Goal: Task Accomplishment & Management: Manage account settings

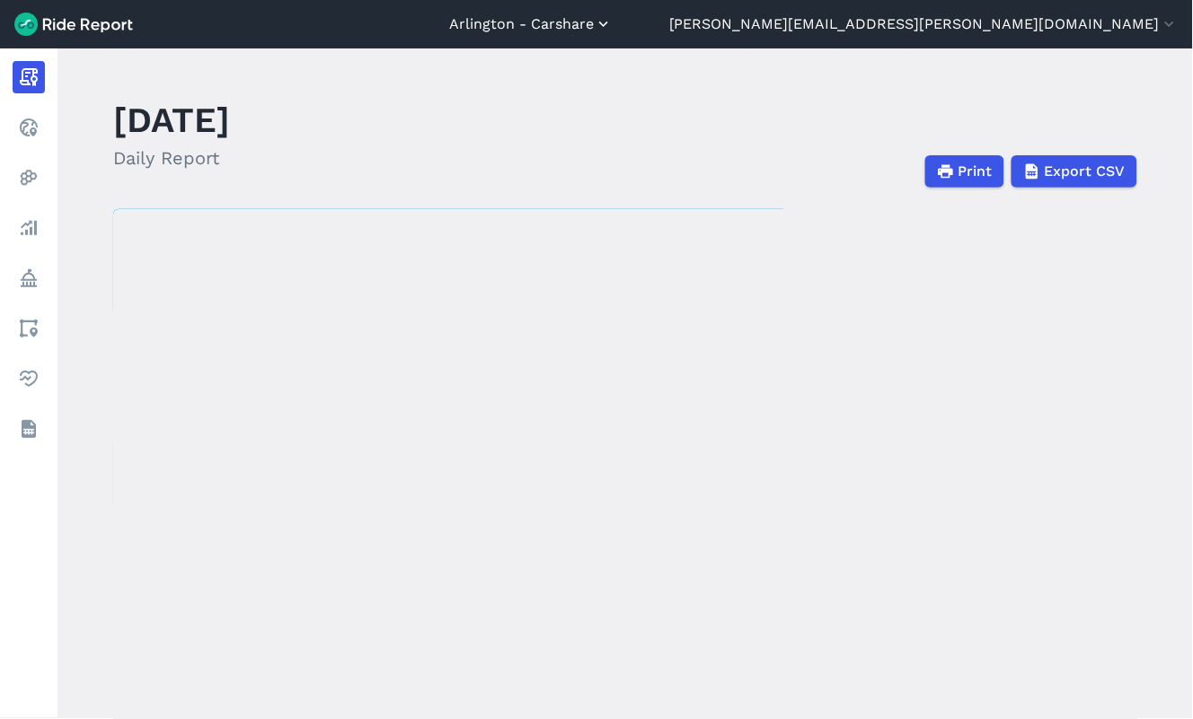
click at [612, 21] on button "Arlington - Carshare" at bounding box center [530, 24] width 163 height 22
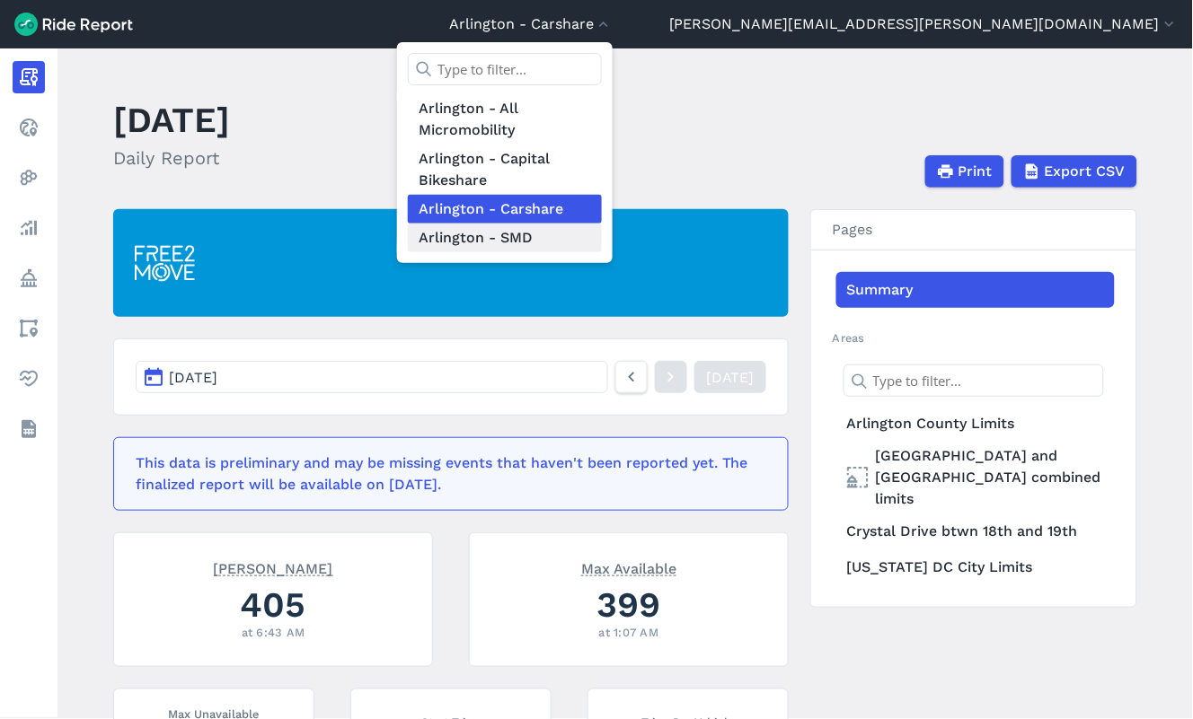
click at [602, 245] on link "Arlington - SMD" at bounding box center [505, 238] width 194 height 29
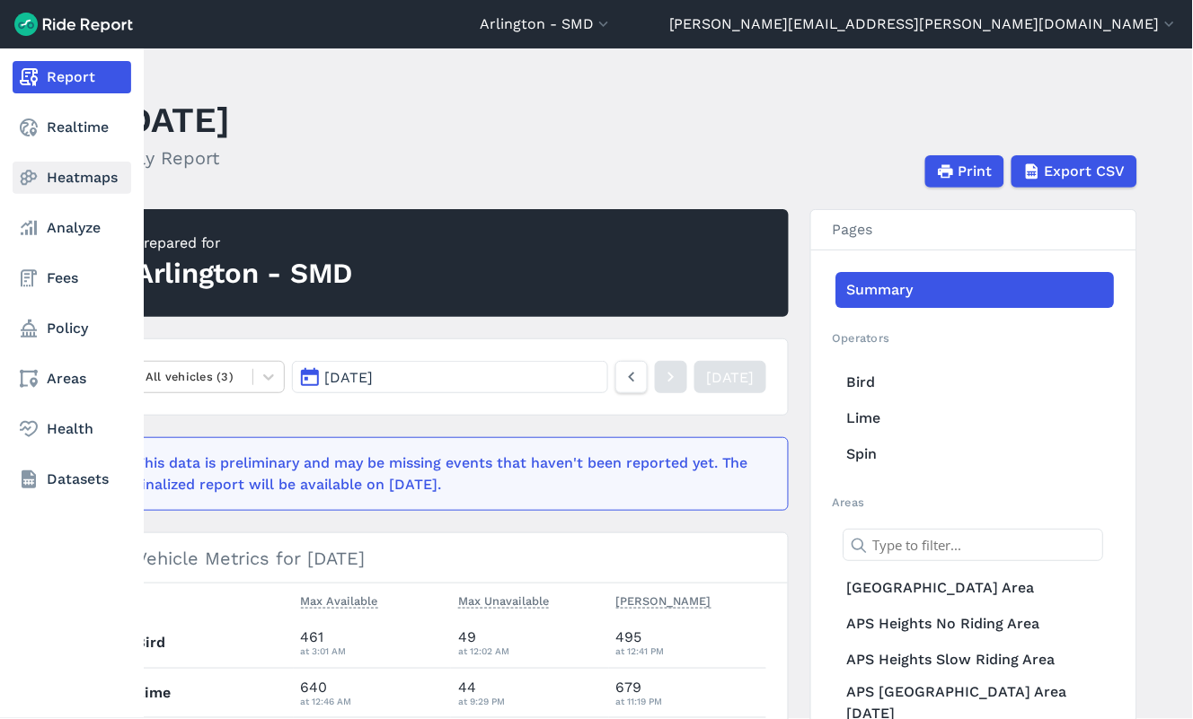
click at [37, 177] on icon at bounding box center [29, 178] width 22 height 22
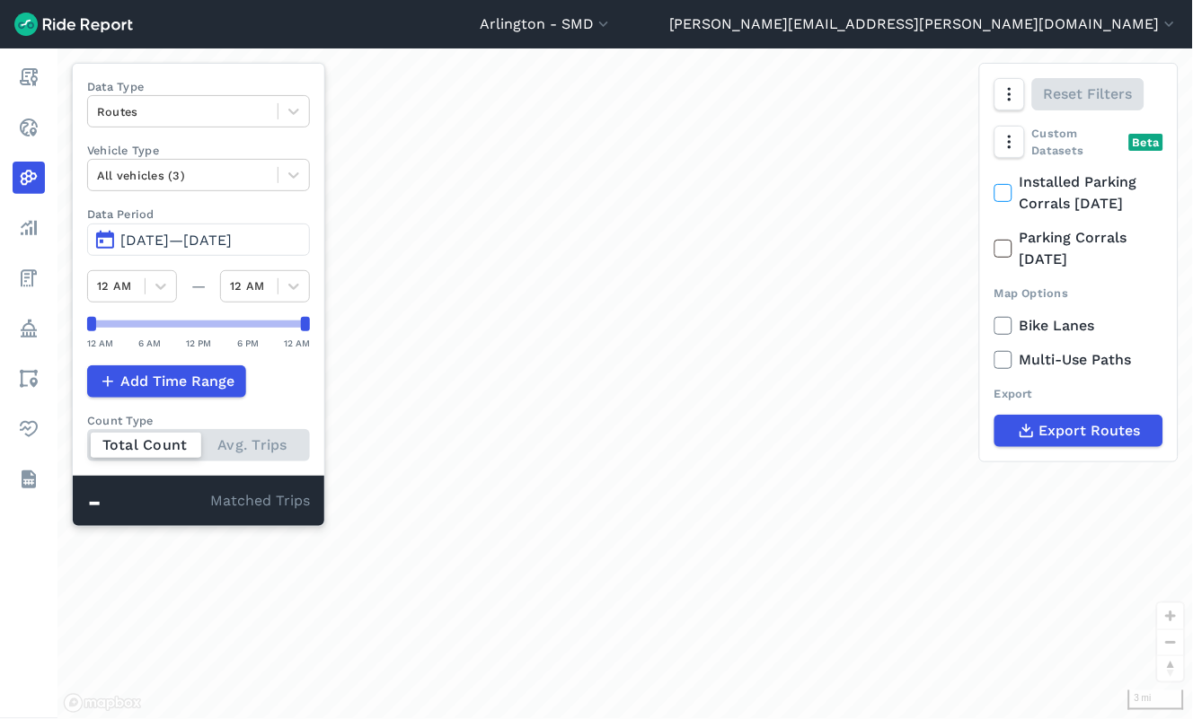
click at [1003, 195] on use at bounding box center [1003, 193] width 12 height 9
click at [994, 183] on input "Installed Parking Corrals 11.24.23" at bounding box center [994, 178] width 0 height 12
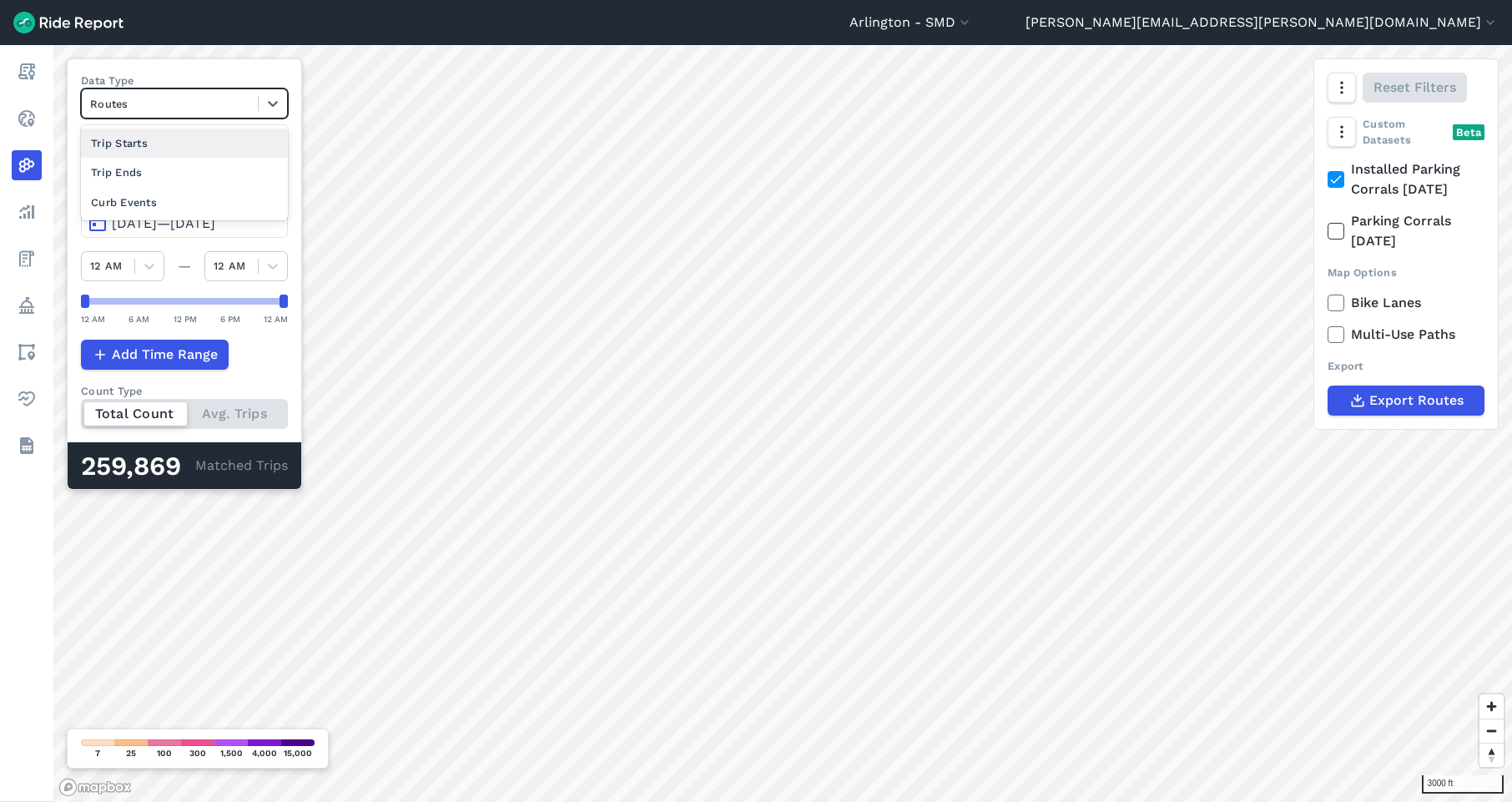
click at [241, 104] on div at bounding box center [170, 103] width 160 height 20
click at [201, 168] on div "Trip Ends" at bounding box center [184, 172] width 207 height 29
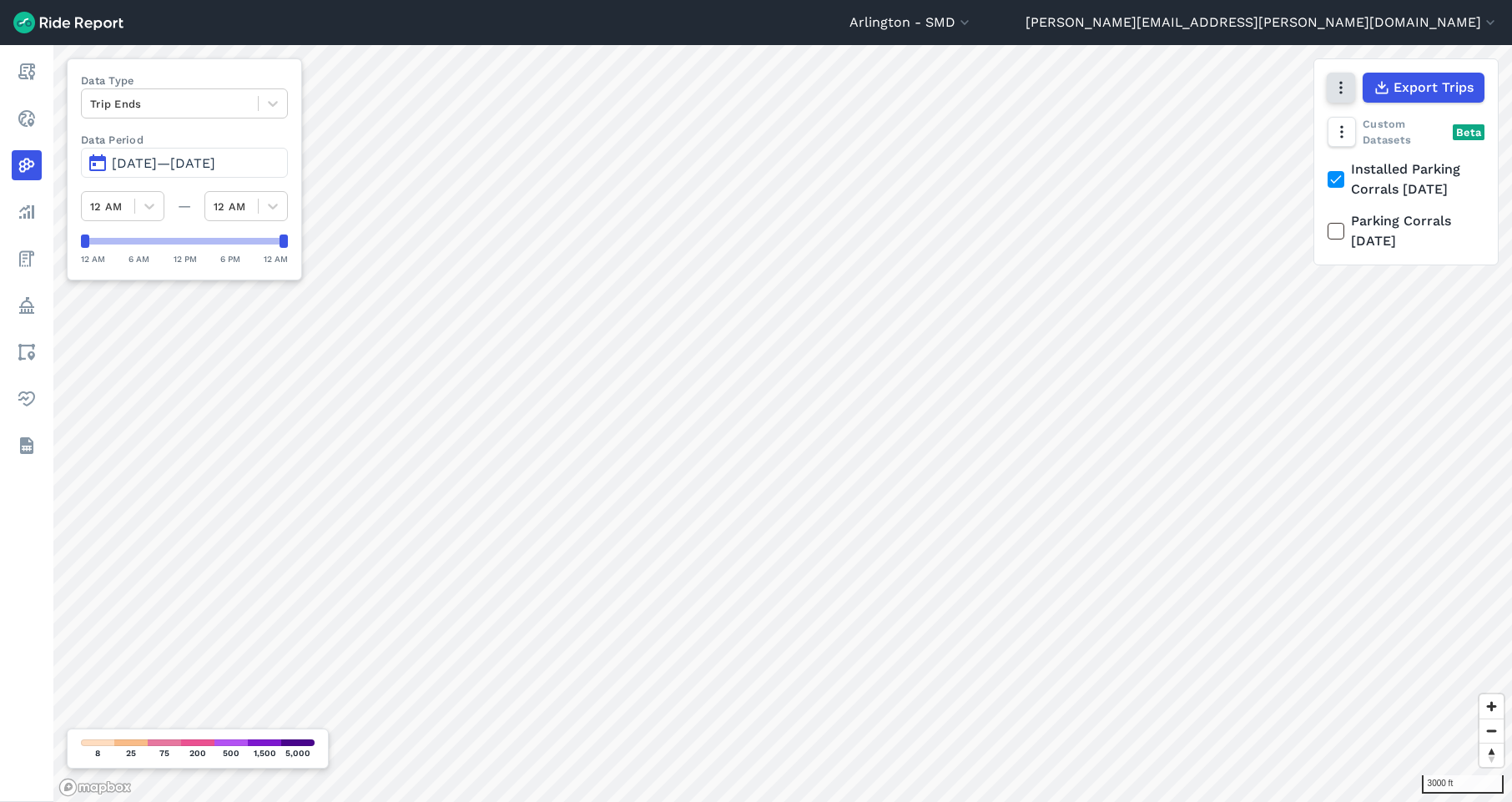
click at [1108, 94] on icon "button" at bounding box center [1341, 87] width 17 height 17
click at [1108, 157] on label "Satellite" at bounding box center [1257, 159] width 93 height 35
click at [1108, 94] on input "Satellite" at bounding box center [1211, 89] width 0 height 11
click at [1108, 127] on label "Streets" at bounding box center [1254, 124] width 86 height 35
click at [1108, 94] on input "Streets" at bounding box center [1211, 89] width 0 height 11
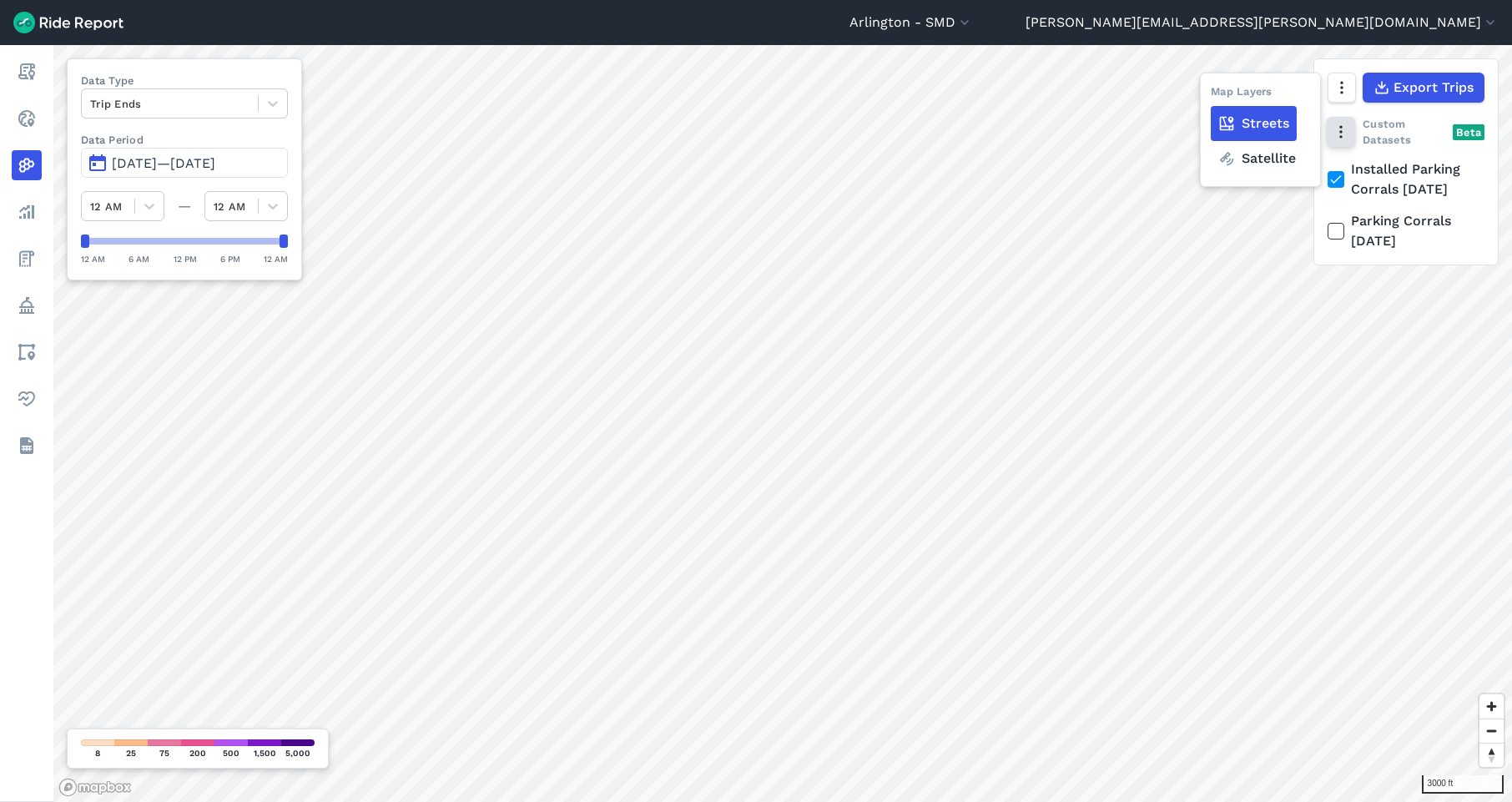
click at [1108, 127] on icon "button" at bounding box center [1341, 132] width 17 height 17
click at [1108, 137] on icon "button" at bounding box center [1341, 132] width 17 height 17
click at [1108, 86] on icon "button" at bounding box center [1341, 87] width 17 height 17
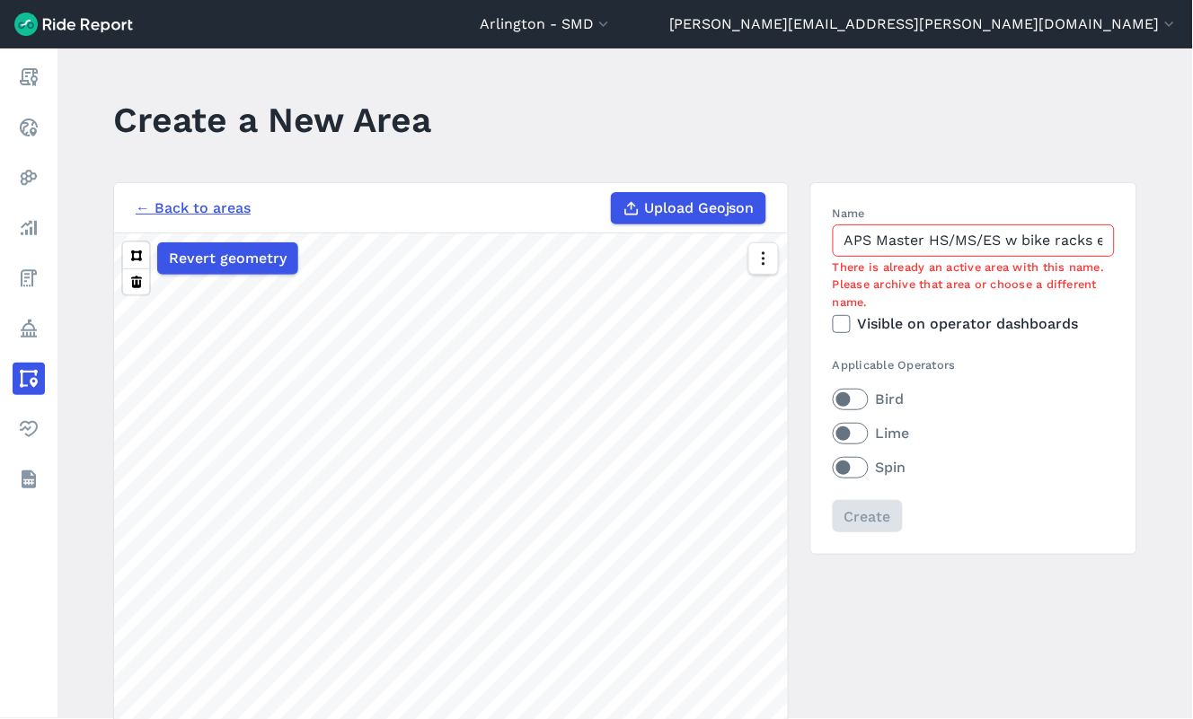
click at [894, 253] on input "APS Master HS/MS/ES w bike racks excluded" at bounding box center [974, 241] width 282 height 32
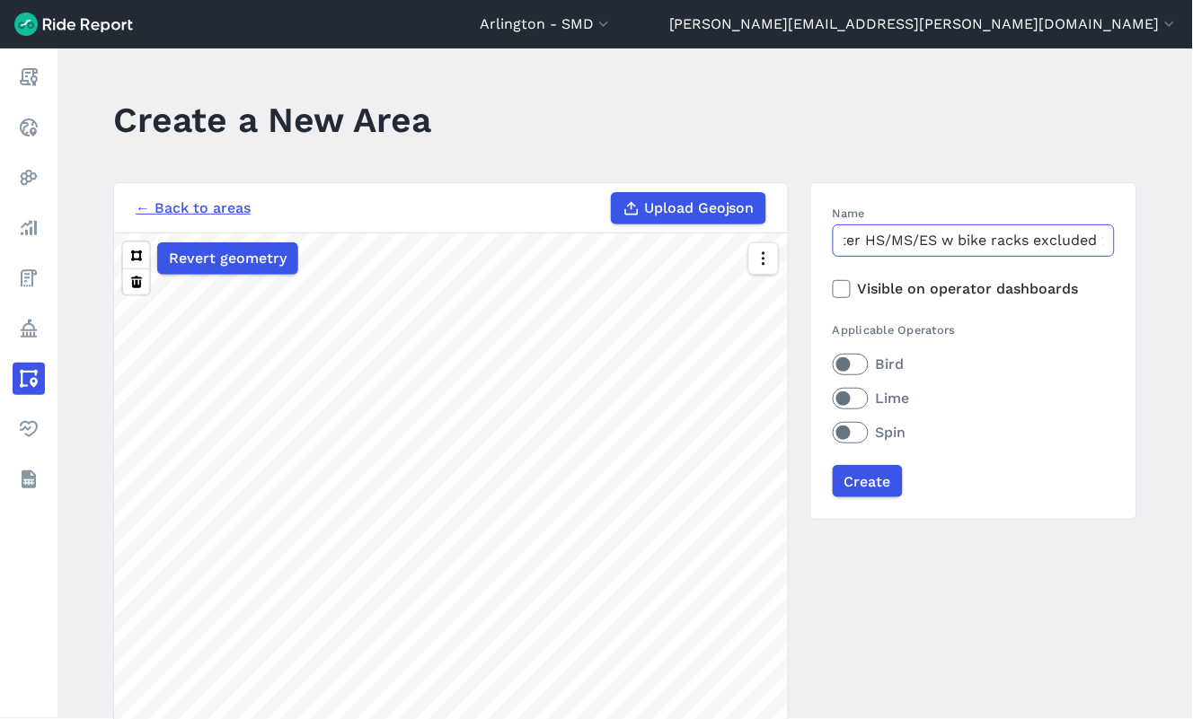
scroll to position [0, 73]
type input "APS Master HS/MS/ES w bike racks excluded 2"
click at [869, 485] on input "Create" at bounding box center [867, 481] width 70 height 32
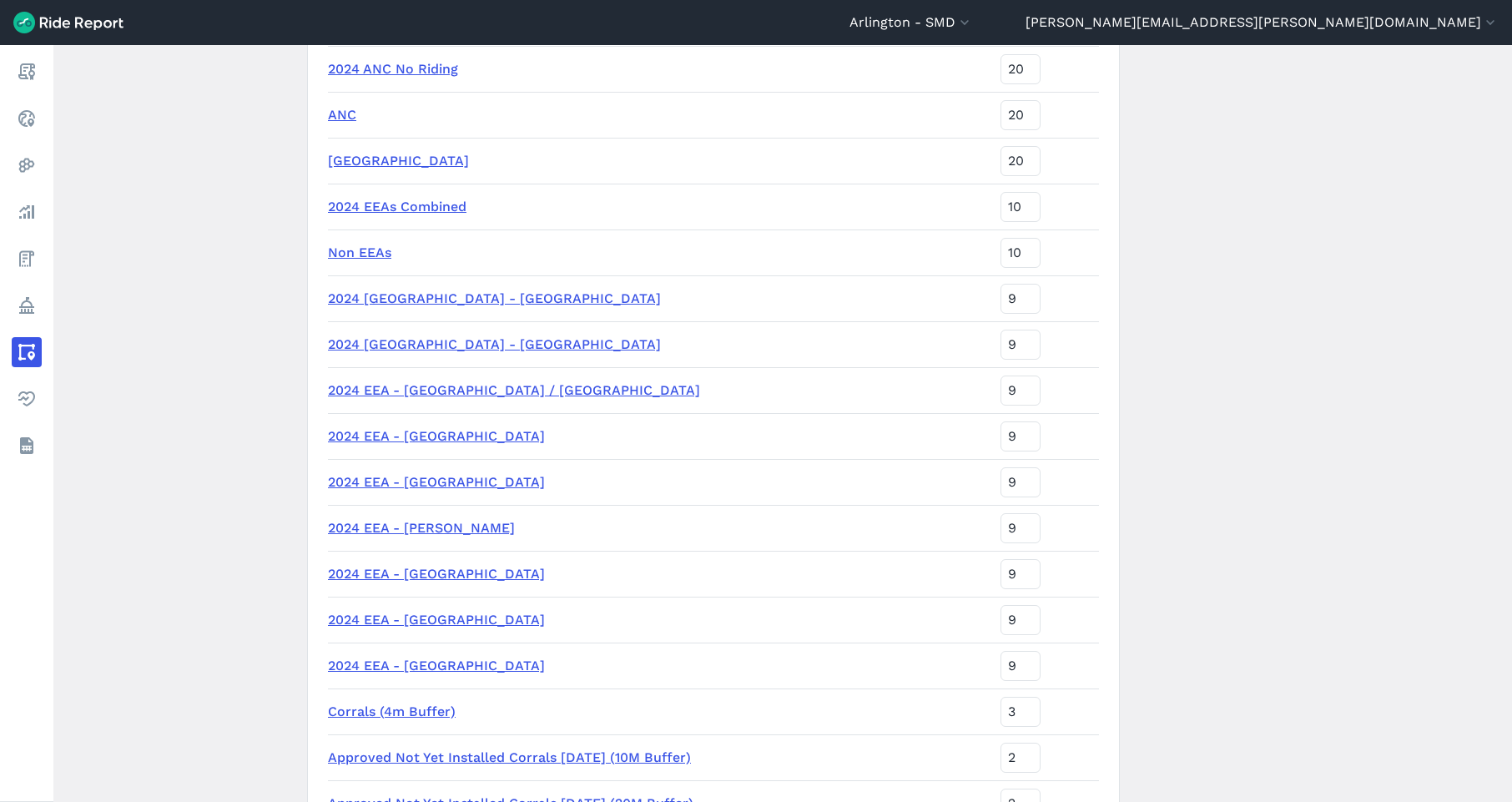
scroll to position [933, 0]
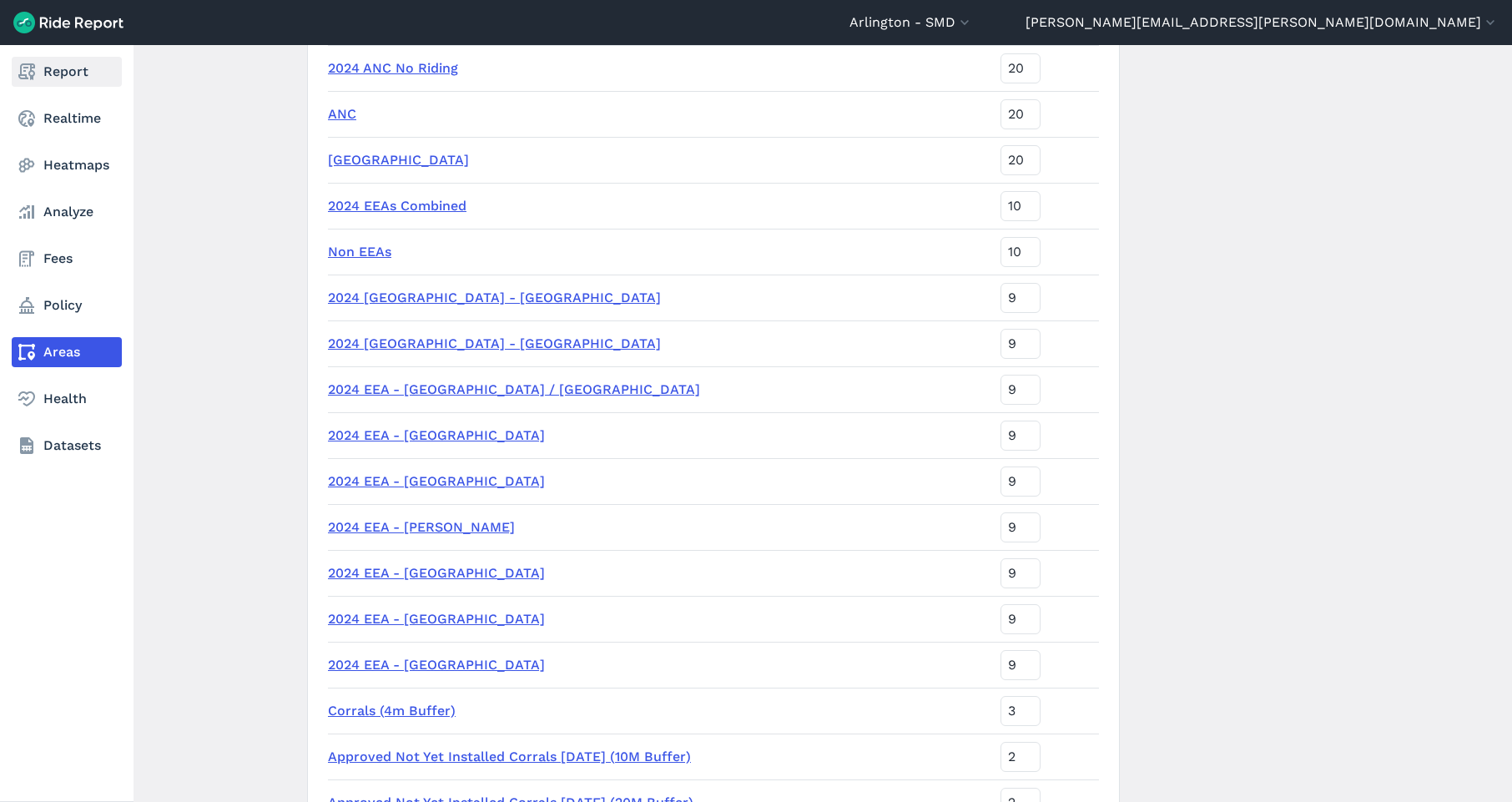
click at [52, 69] on link "Report" at bounding box center [67, 72] width 111 height 30
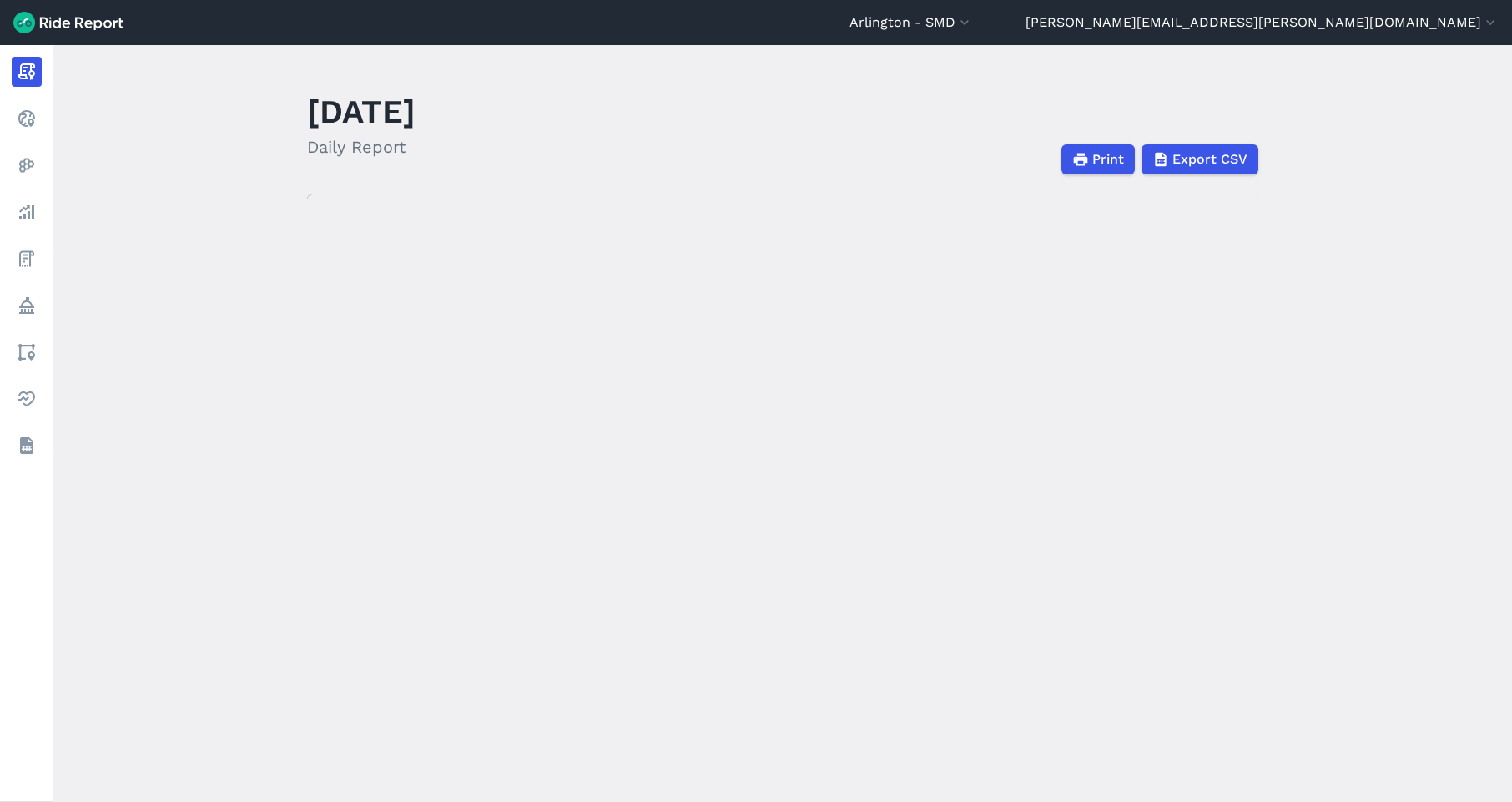
click at [1108, 561] on main "[DATE] Daily Report Print Export CSV Prepared for [GEOGRAPHIC_DATA] - SMD [DATE…" at bounding box center [782, 423] width 1459 height 757
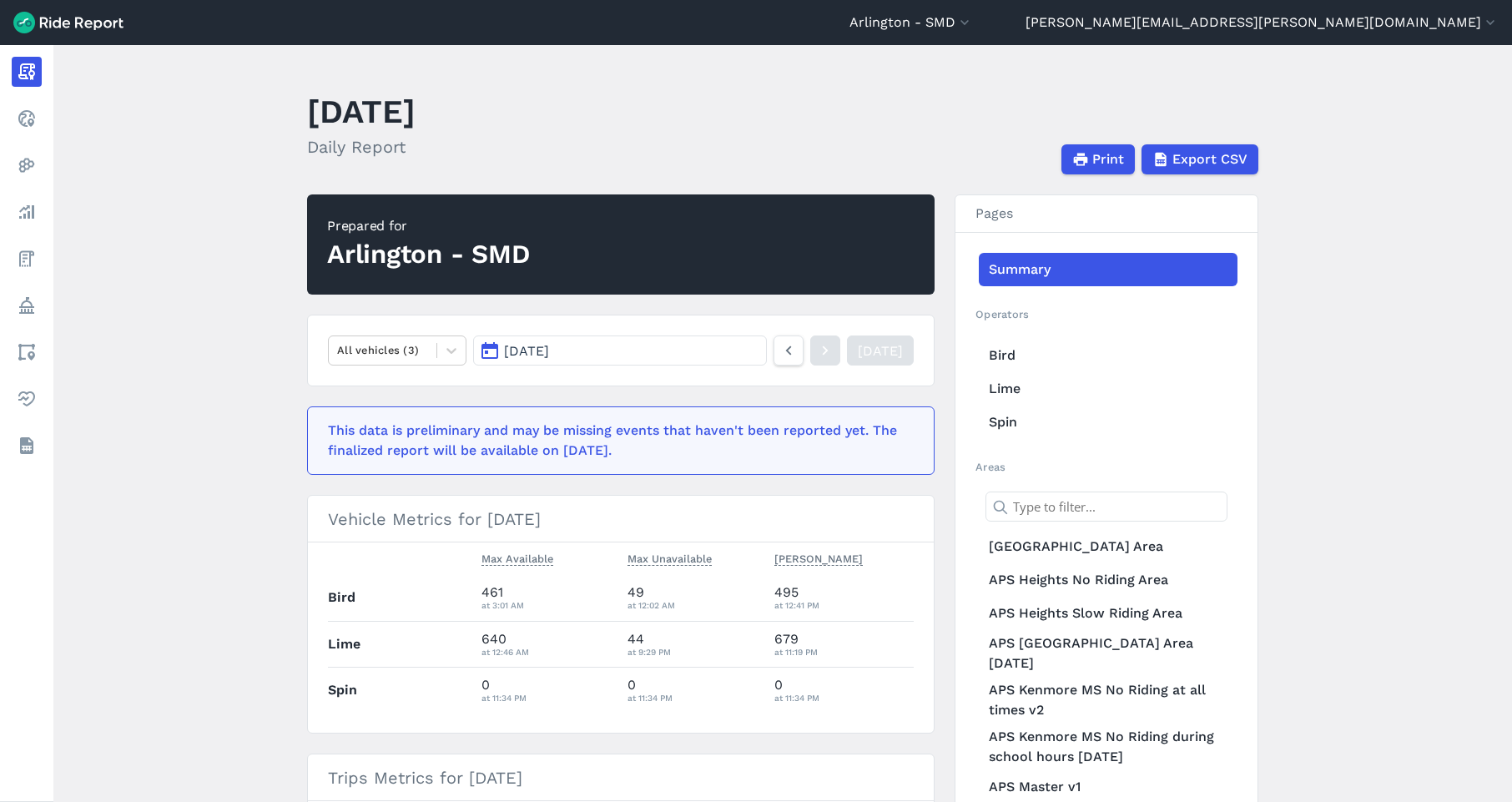
click at [547, 348] on span "[DATE]" at bounding box center [526, 350] width 45 height 16
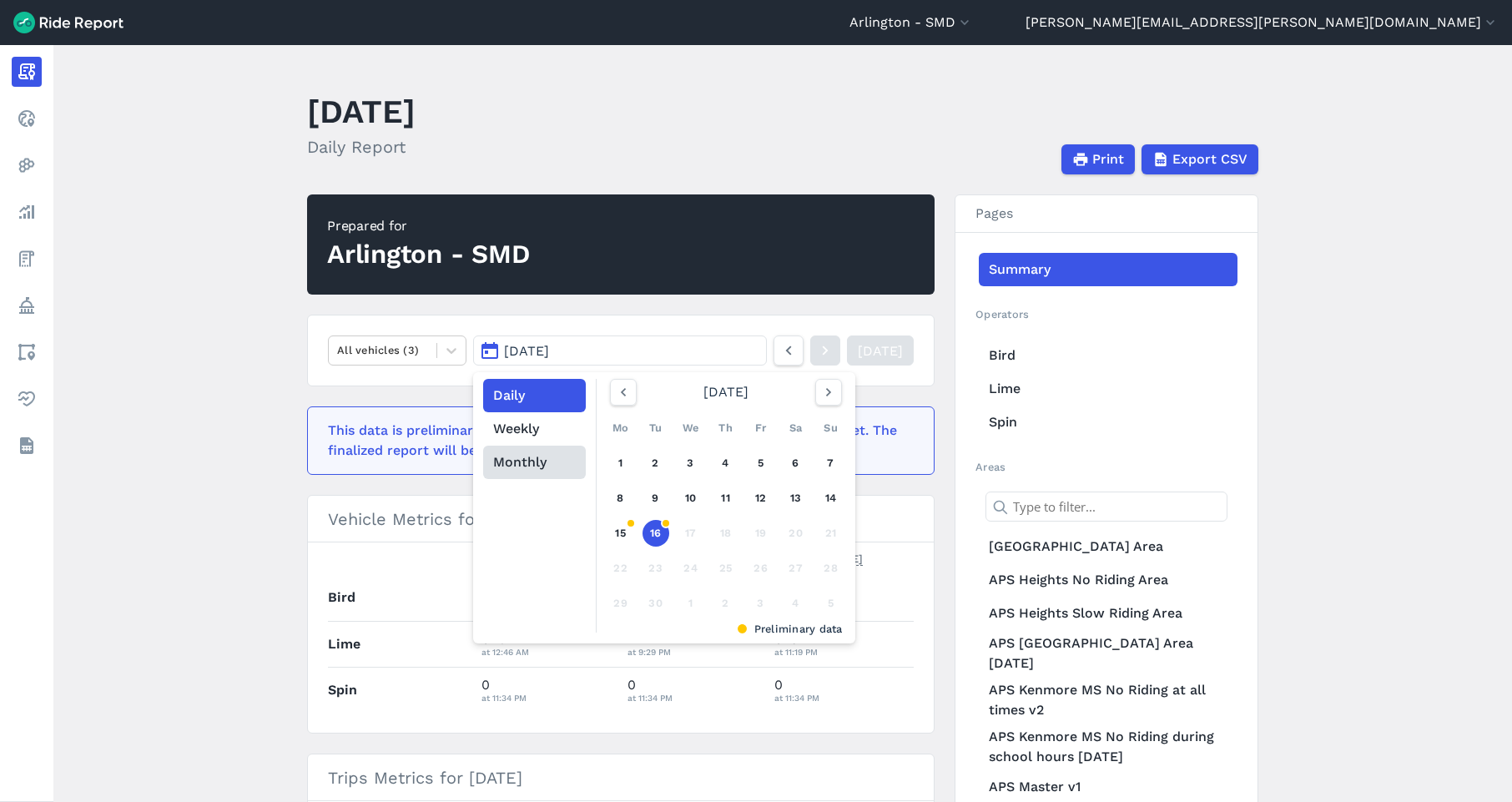
click at [521, 463] on button "Monthly" at bounding box center [534, 463] width 102 height 33
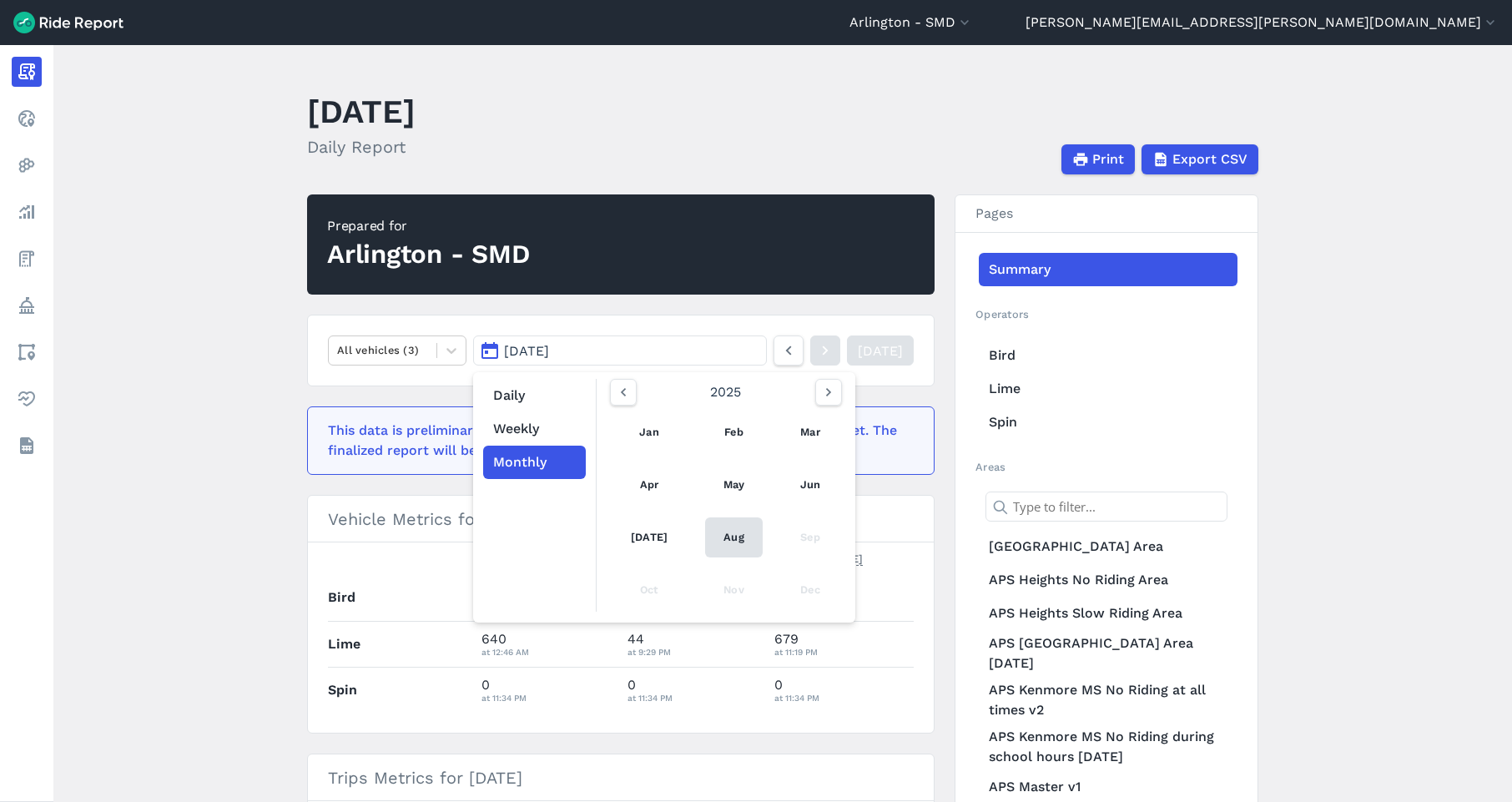
click at [732, 541] on link "Aug" at bounding box center [734, 537] width 58 height 40
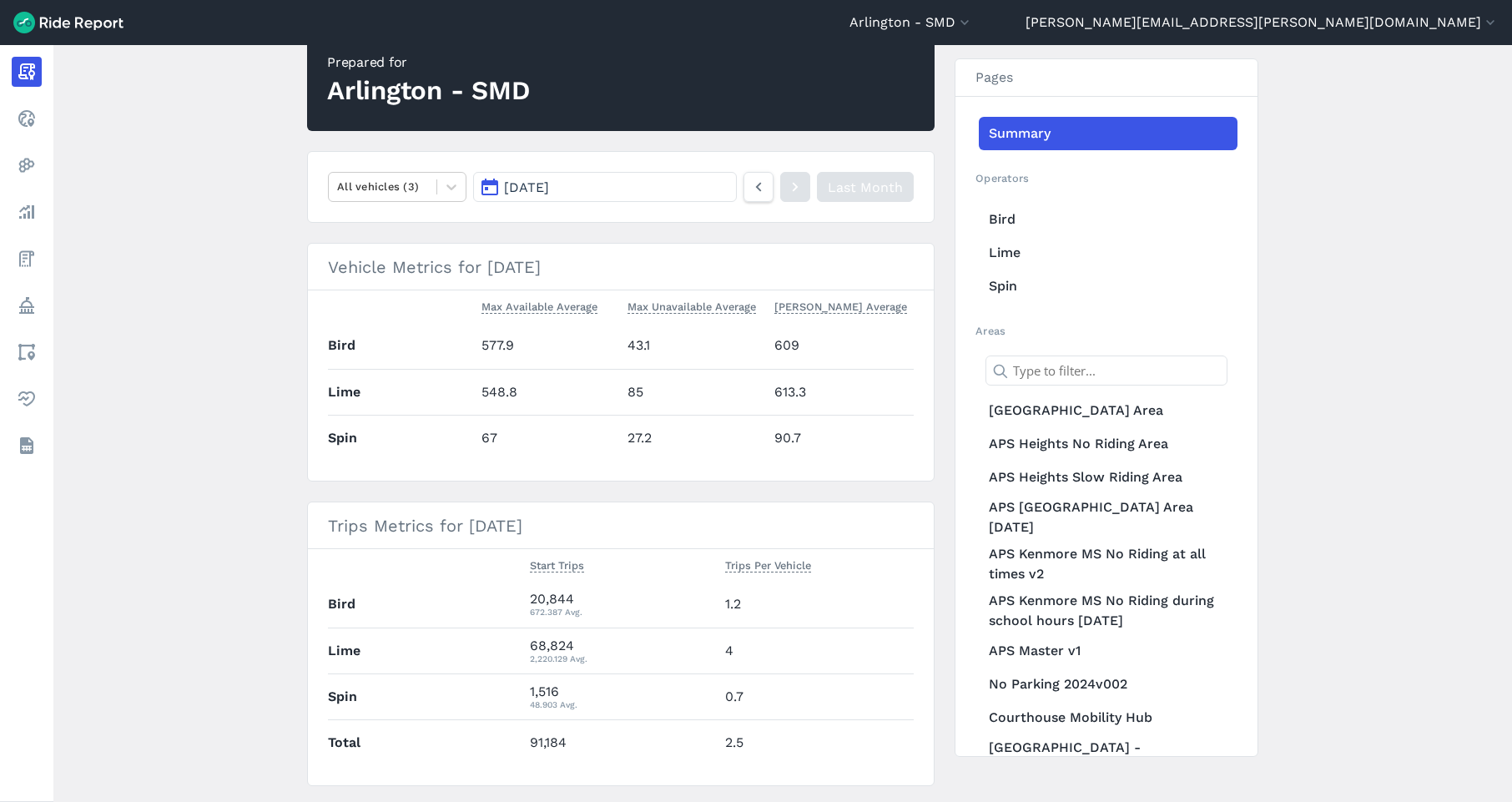
scroll to position [210, 0]
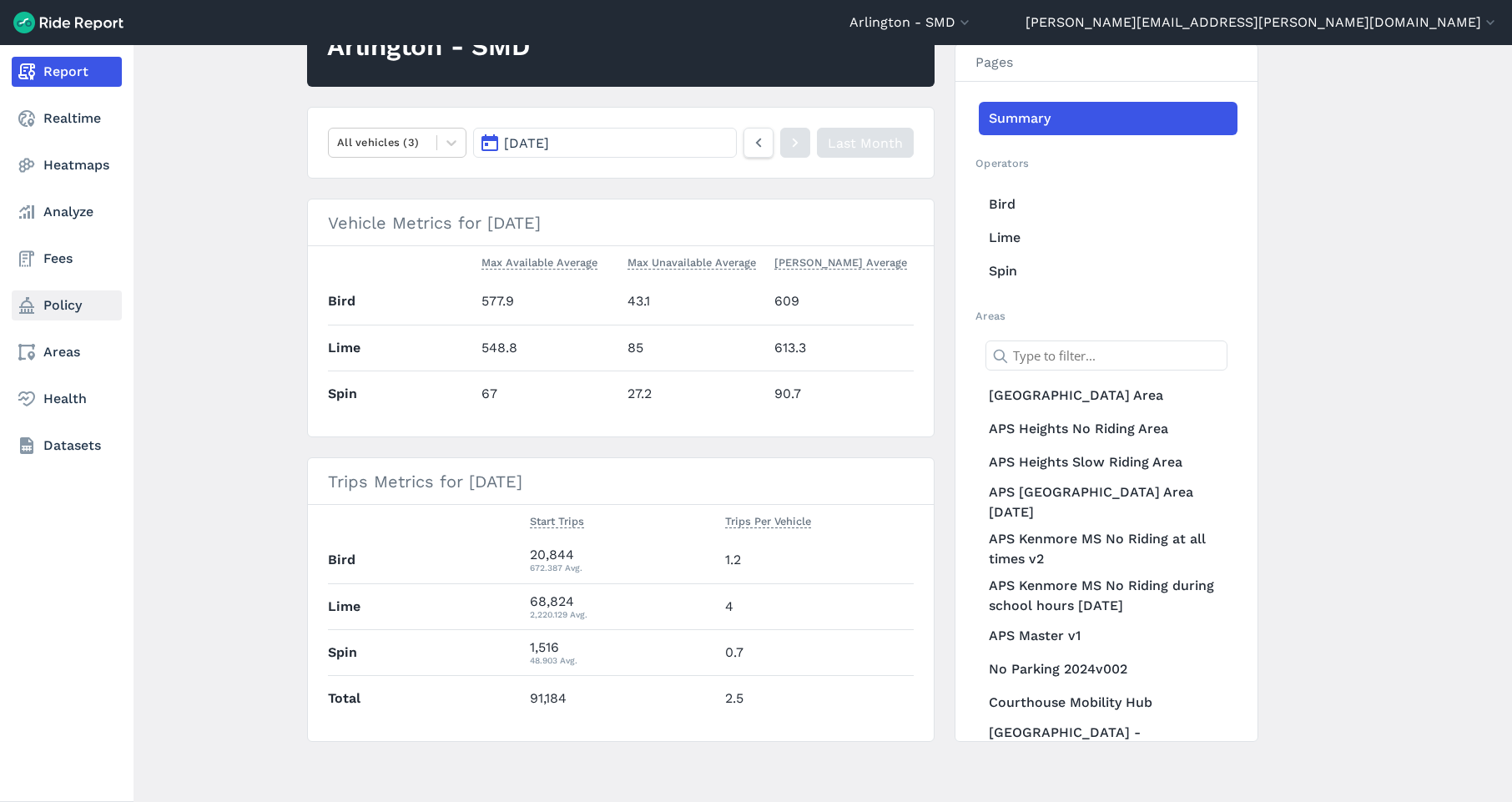
click at [58, 295] on link "Policy" at bounding box center [67, 306] width 111 height 30
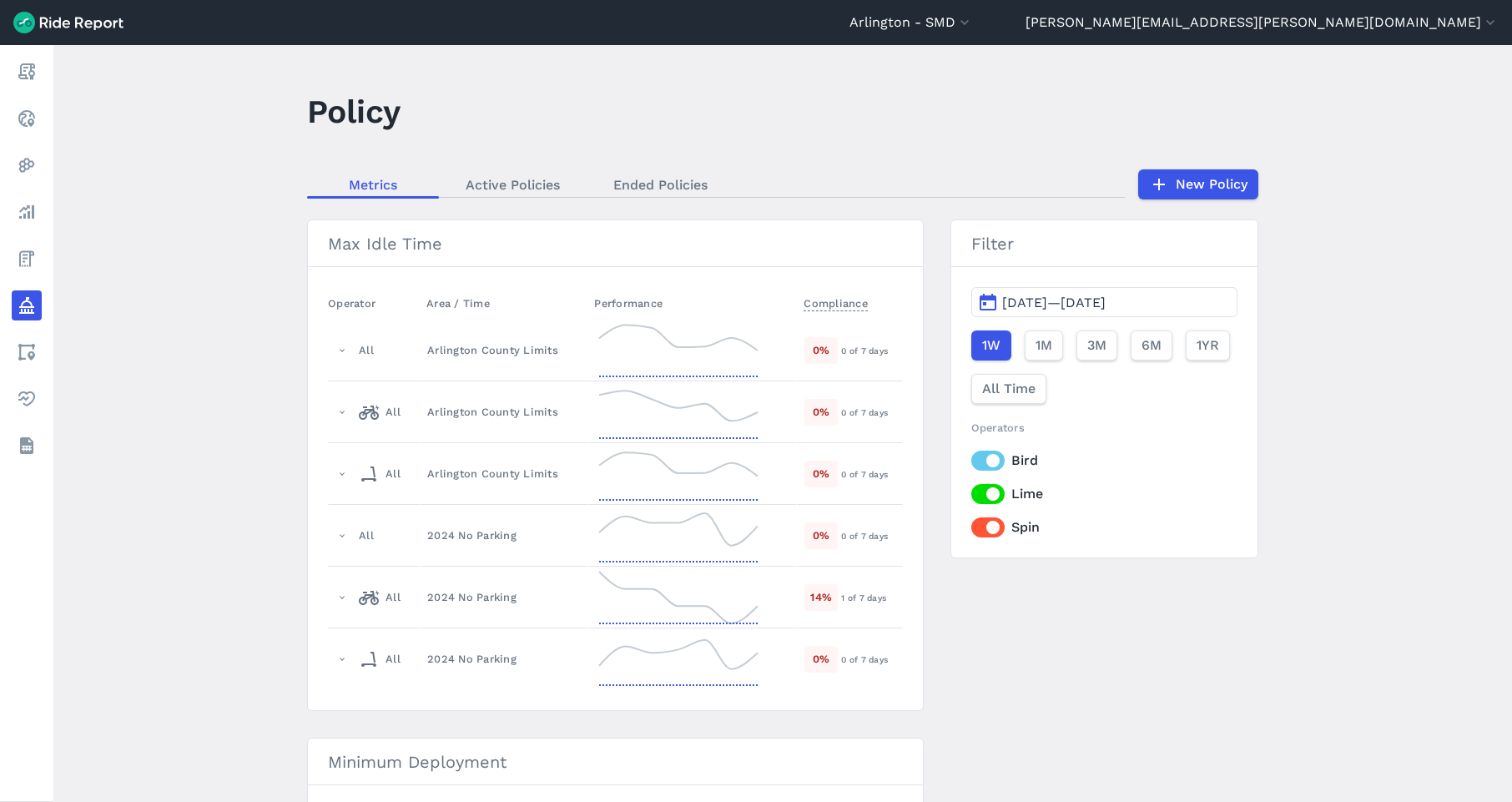
click at [1108, 312] on main "Policy Metrics Active Policies Ended Policies New Policy Max Idle Time Operator…" at bounding box center [782, 423] width 1459 height 757
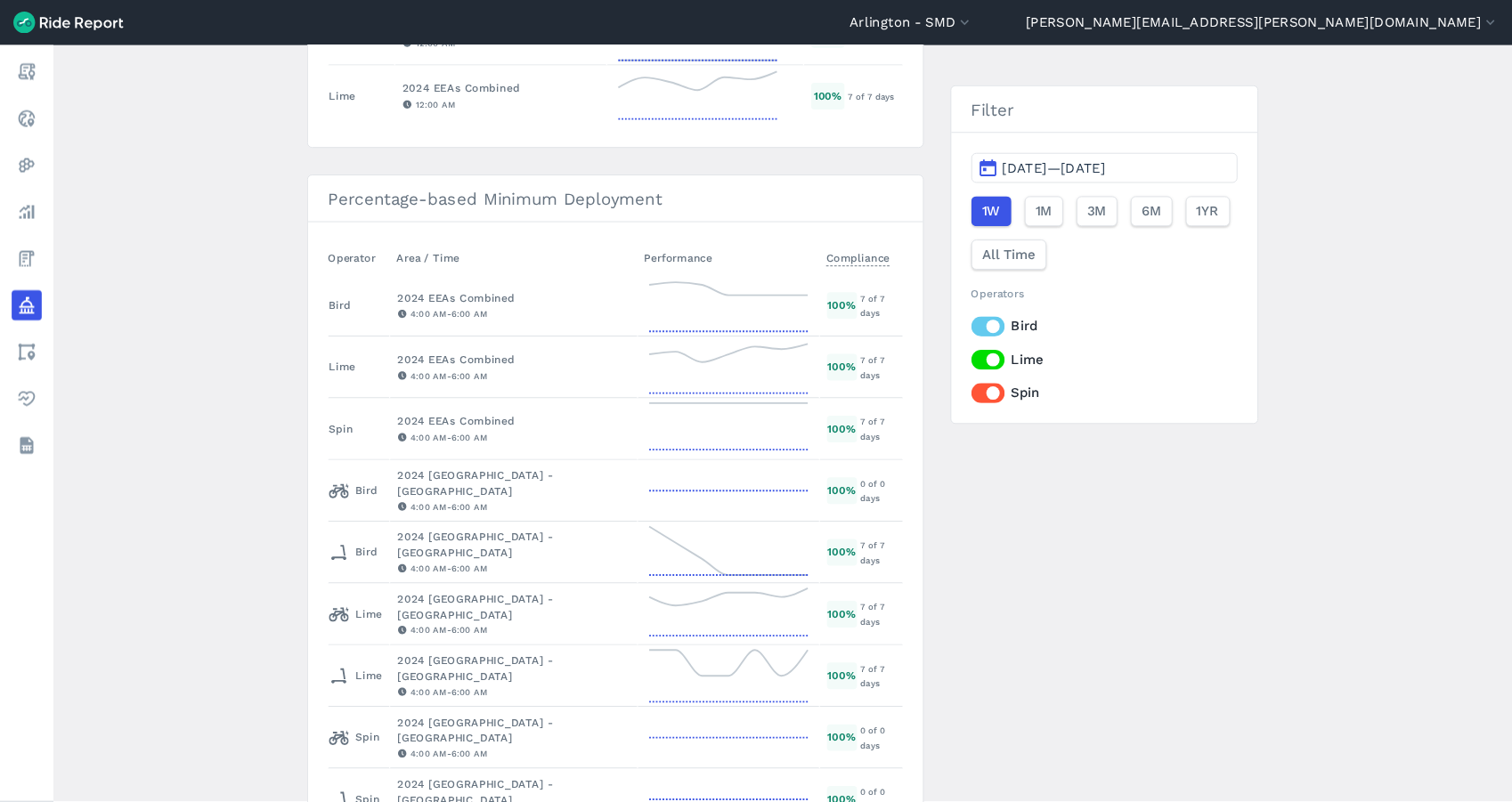
scroll to position [1543, 0]
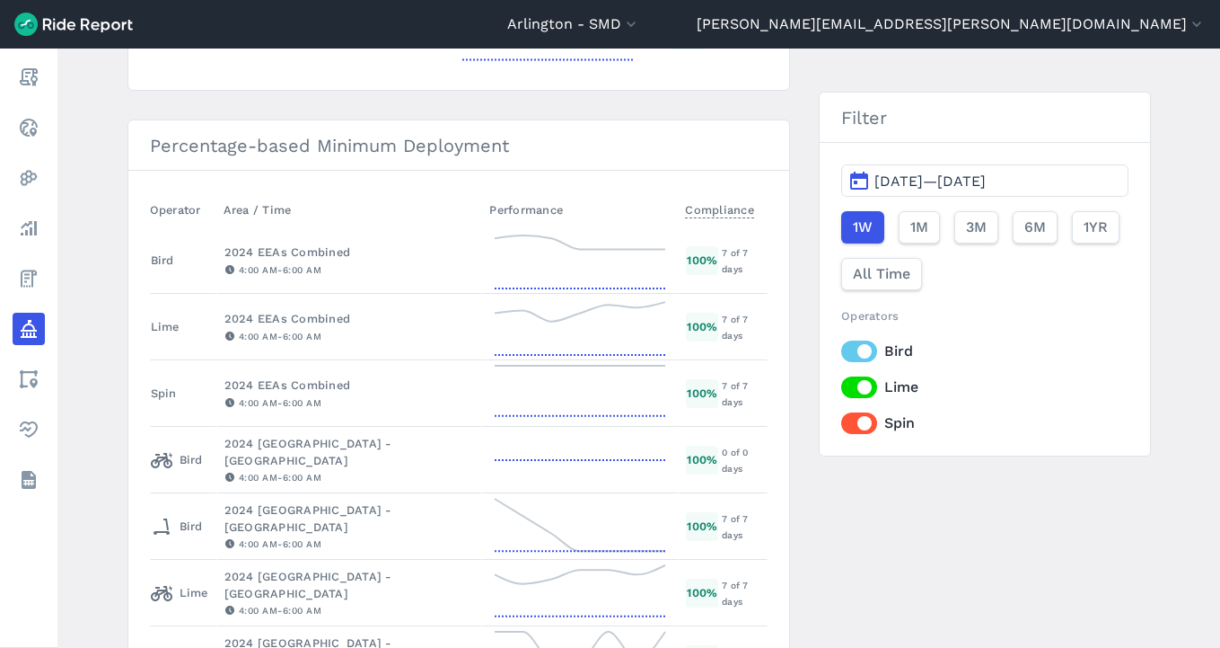
scroll to position [1467, 0]
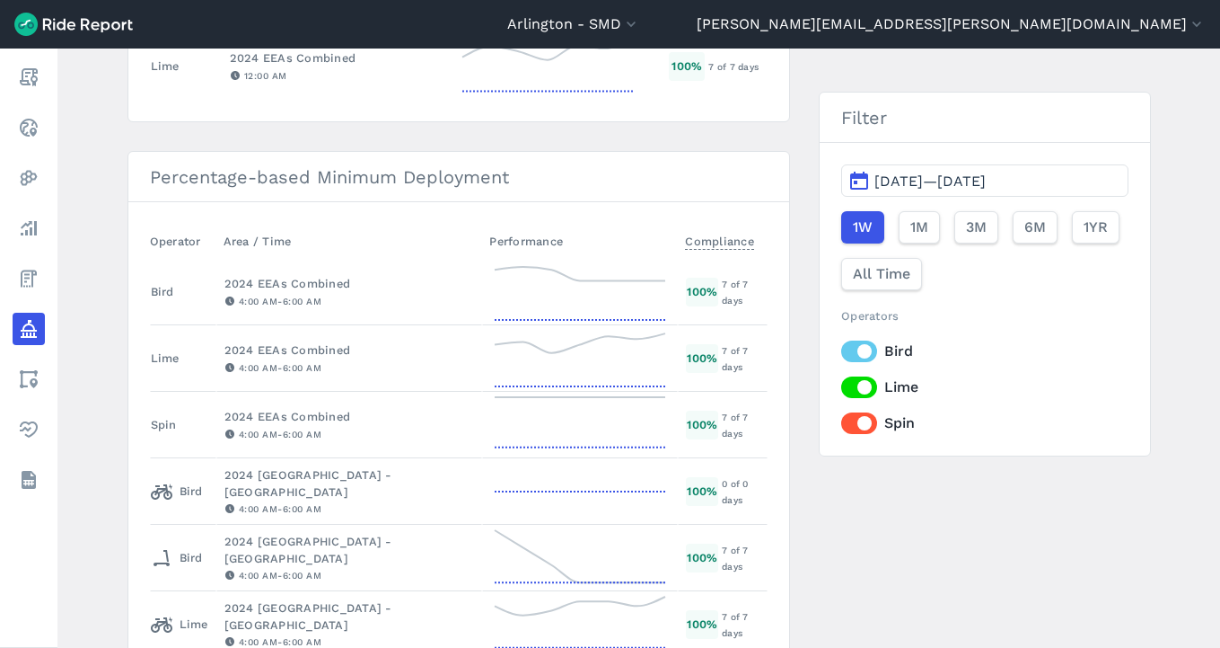
click at [848, 421] on label "Spin" at bounding box center [984, 423] width 286 height 22
click at [841, 421] on input "Spin" at bounding box center [841, 418] width 0 height 12
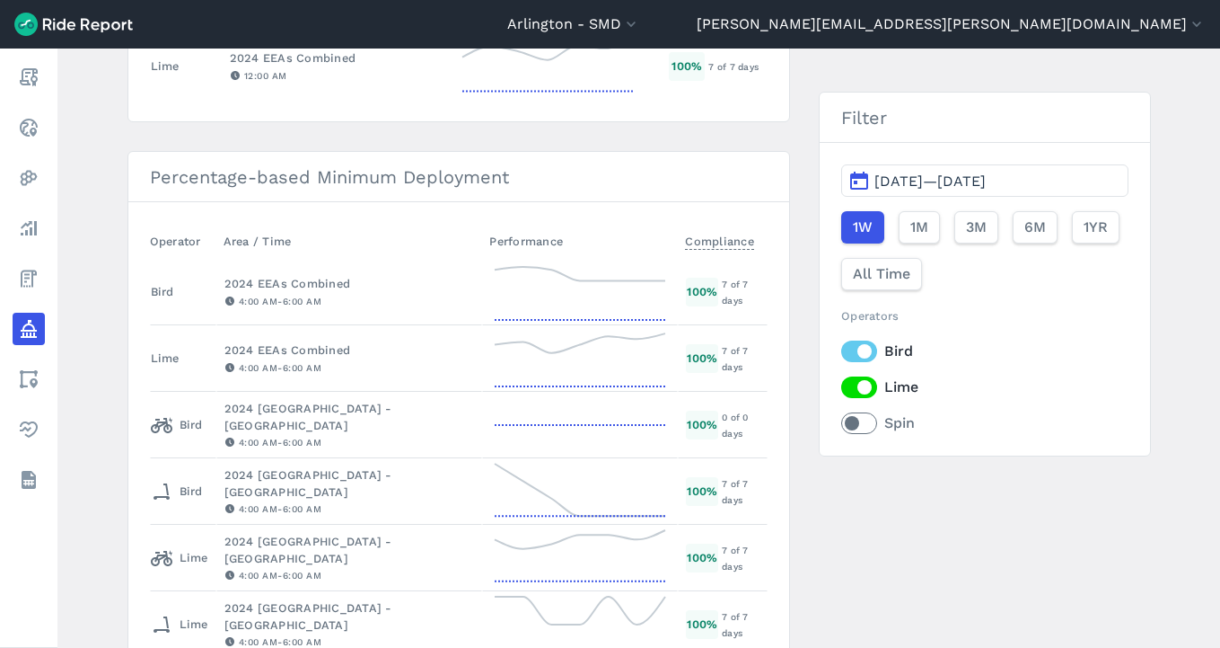
click at [848, 357] on label "Bird" at bounding box center [984, 351] width 286 height 22
click at [841, 352] on input "Bird" at bounding box center [841, 346] width 0 height 12
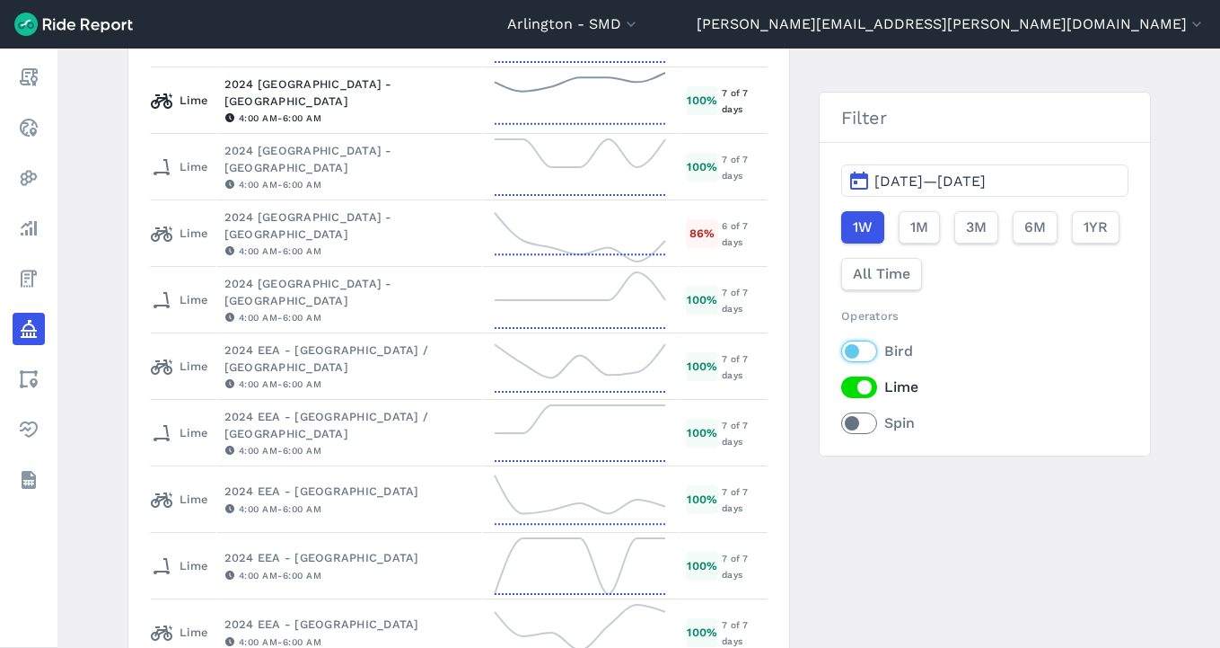
scroll to position [1404, 0]
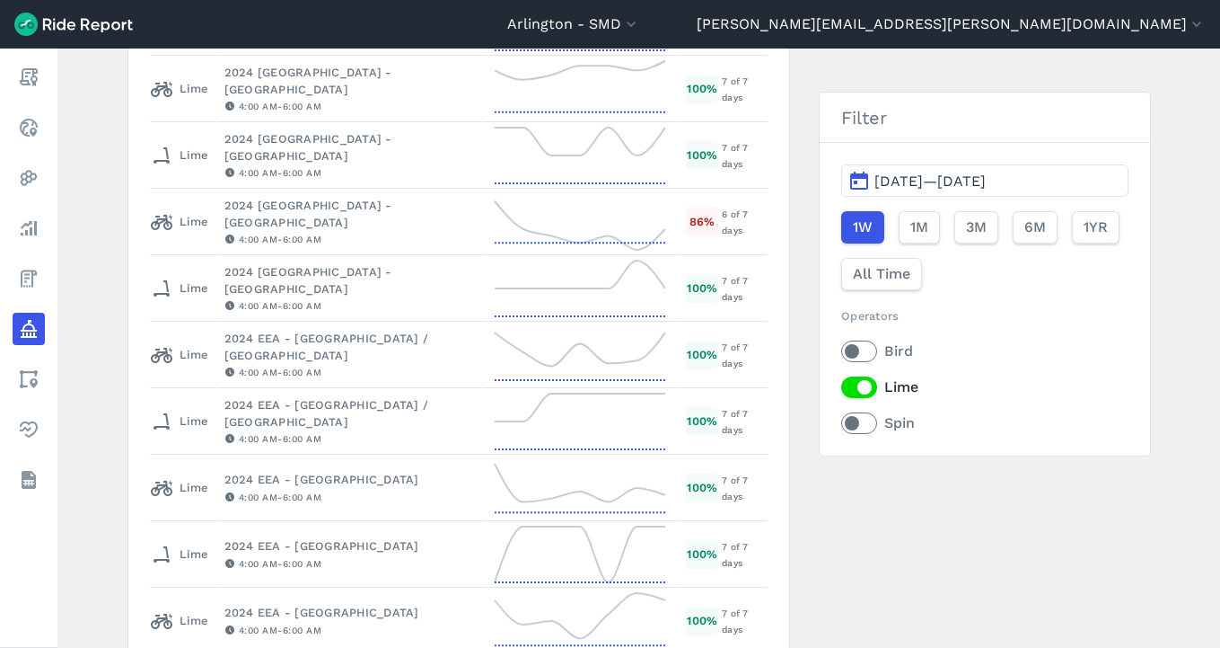
click at [1184, 62] on main "Policy Metrics Active Policies Ended Policies New Policy Max Idle Time Operator…" at bounding box center [638, 347] width 1163 height 599
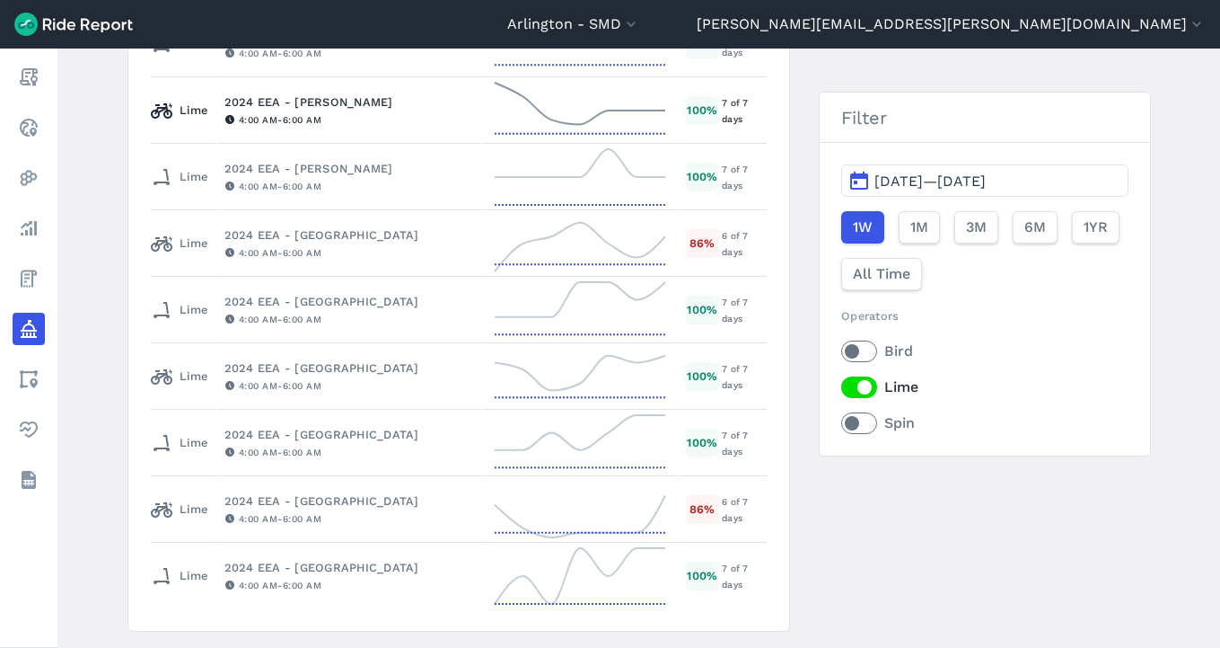
scroll to position [2212, 0]
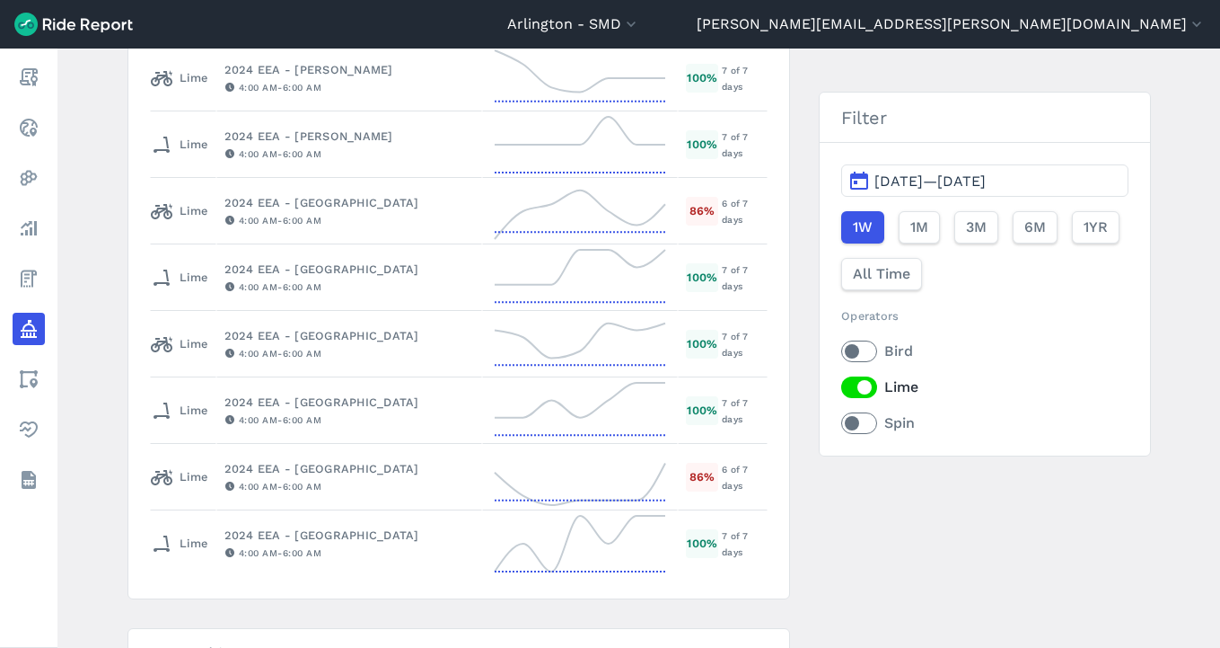
click at [845, 388] on label "Lime" at bounding box center [984, 387] width 286 height 22
click at [841, 388] on input "Lime" at bounding box center [841, 382] width 0 height 12
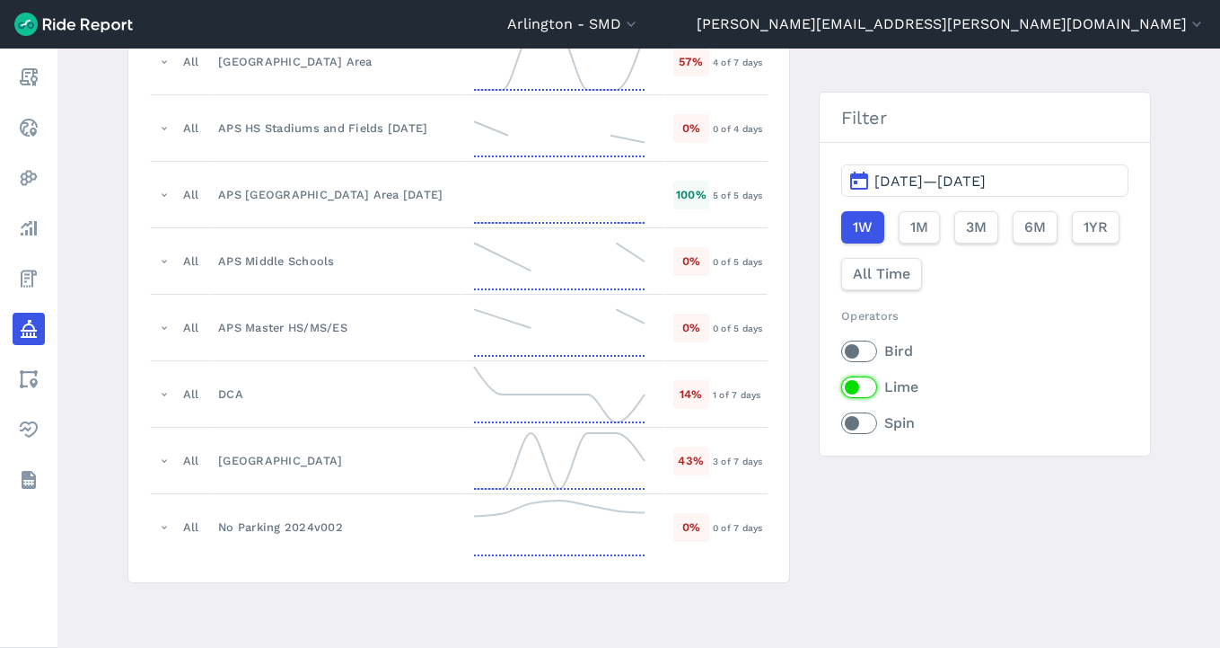
scroll to position [166, 0]
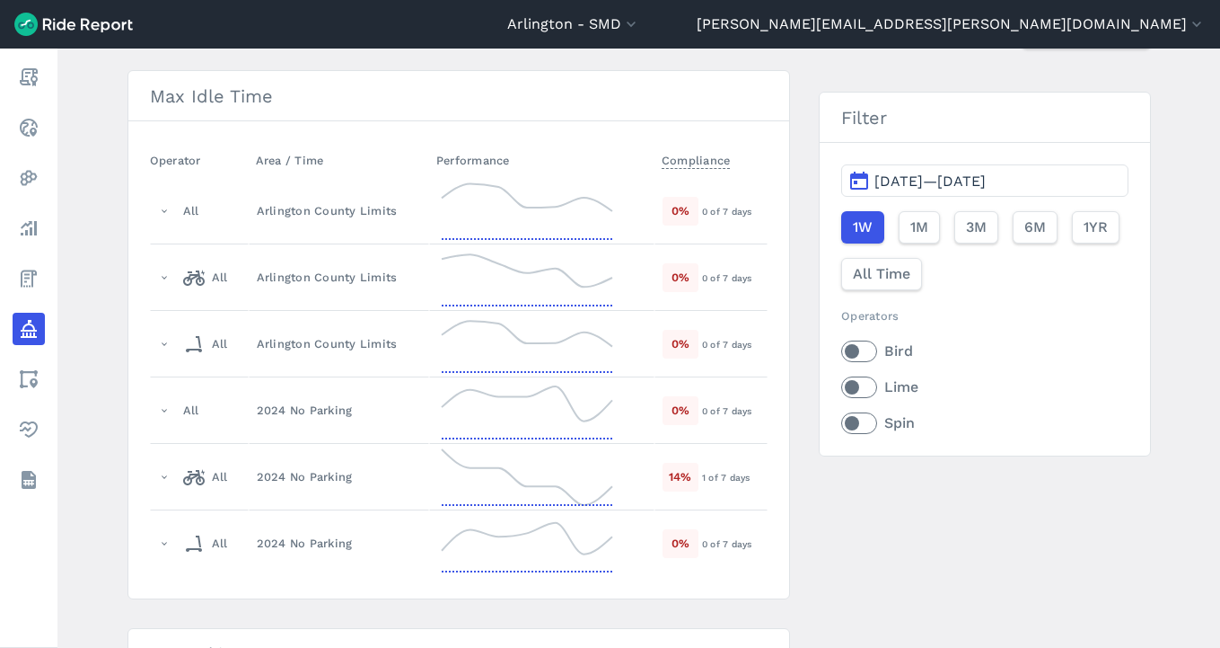
click at [859, 349] on label "Bird" at bounding box center [984, 351] width 286 height 22
click at [841, 349] on input "Bird" at bounding box center [841, 346] width 0 height 12
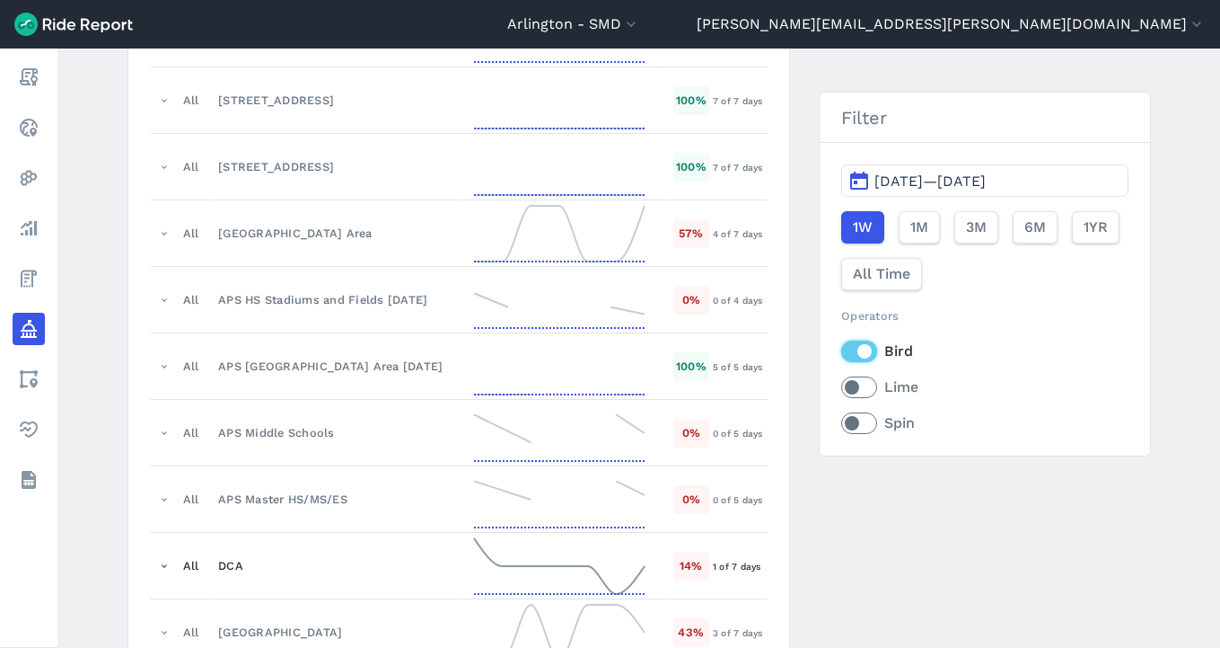
scroll to position [2784, 0]
